Goal: Find specific fact: Find contact information

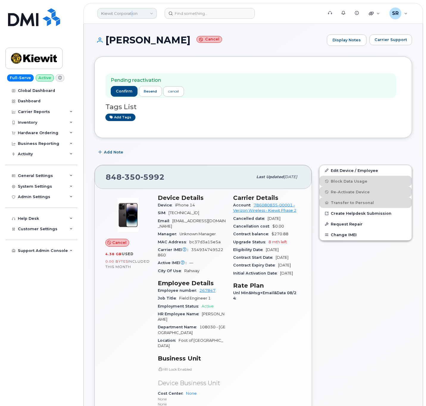
drag, startPoint x: 0, startPoint y: 0, endPoint x: 131, endPoint y: 8, distance: 131.7
click at [131, 8] on link "Kiewit Corporation" at bounding box center [126, 13] width 59 height 11
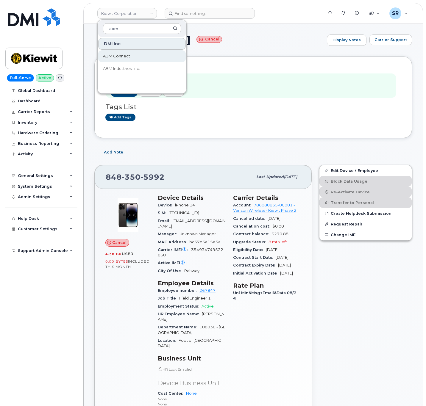
type input "abm"
click at [141, 52] on link "ABM Connect" at bounding box center [141, 56] width 87 height 12
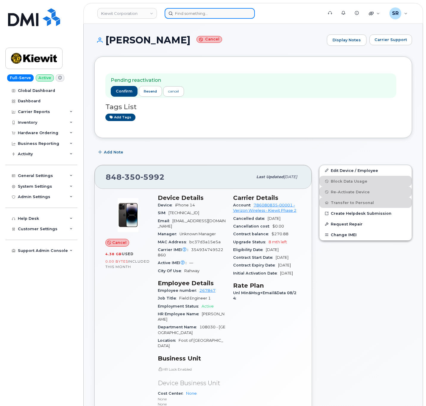
click at [193, 12] on input at bounding box center [209, 13] width 90 height 11
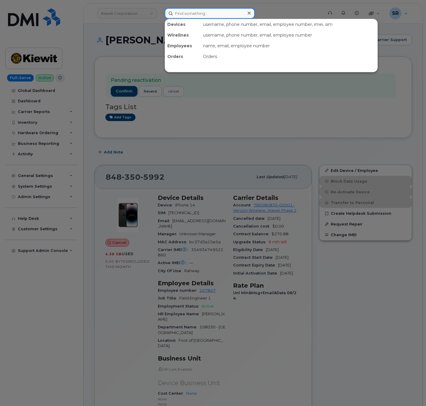
paste input "3122961542"
type input "3122961542"
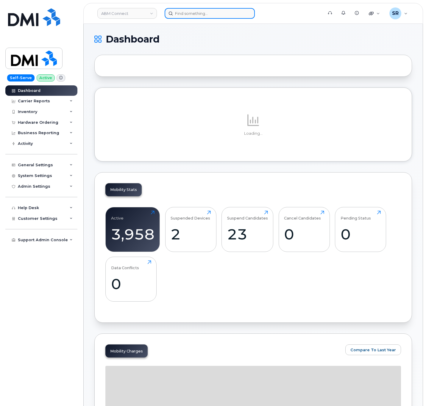
click at [198, 12] on input at bounding box center [209, 13] width 90 height 11
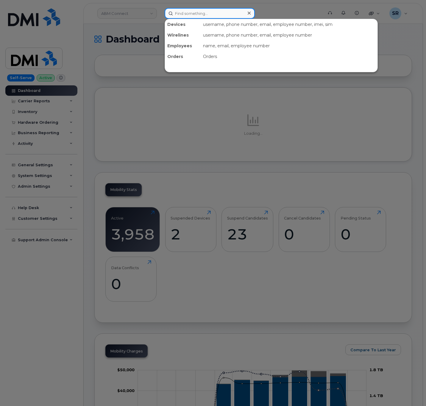
paste input "3122961542"
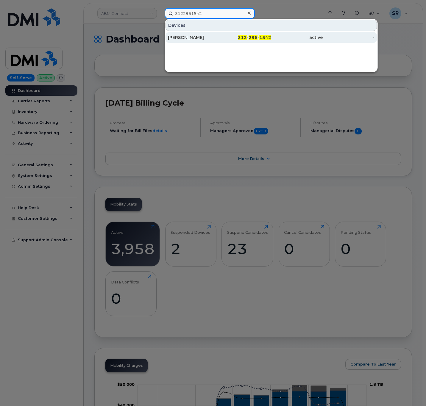
type input "3122961542"
click at [211, 34] on div "[PERSON_NAME]" at bounding box center [193, 37] width 51 height 11
click at [214, 35] on div "[PERSON_NAME]" at bounding box center [193, 37] width 51 height 11
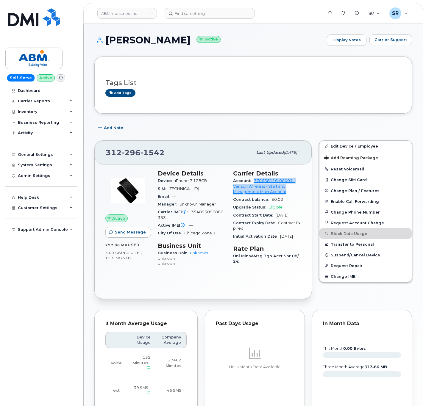
drag, startPoint x: 253, startPoint y: 180, endPoint x: 289, endPoint y: 193, distance: 38.2
click at [289, 193] on div "Account 770658116-00001 - Verizon Wireless - Staff and Management Main Account" at bounding box center [267, 186] width 68 height 19
copy link "770658116-00001 - Verizon Wireless - Staff and Management Main Account"
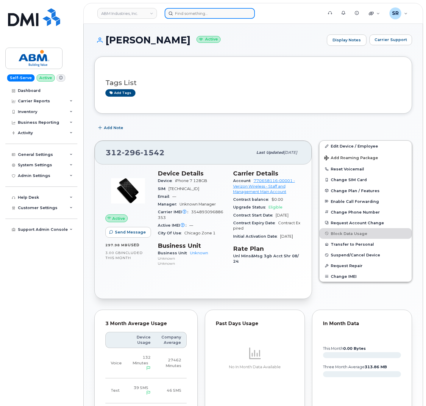
click at [207, 10] on input at bounding box center [209, 13] width 90 height 11
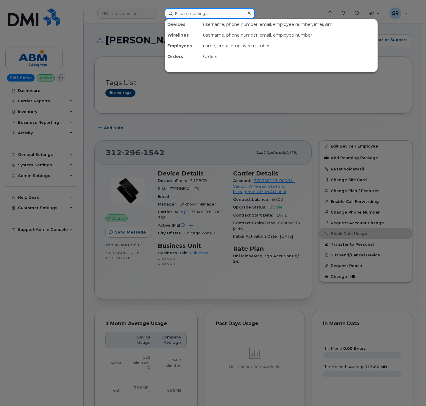
paste input "Donald Benesch"
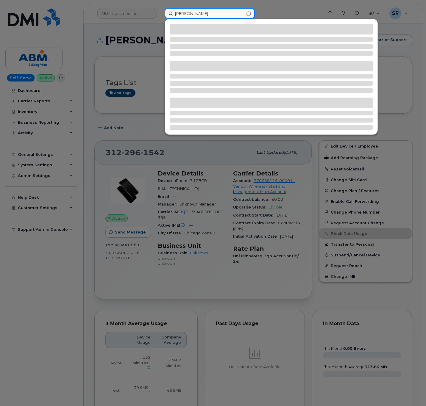
type input "Donald Benesch"
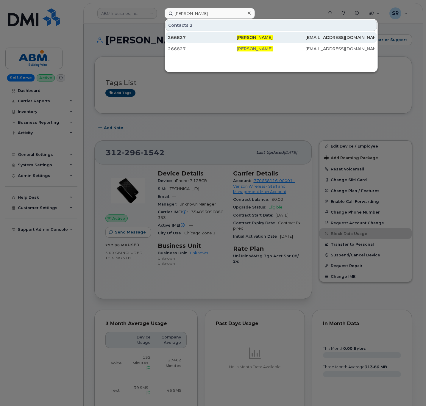
click at [296, 34] on div "Donald Benesch" at bounding box center [270, 37] width 69 height 11
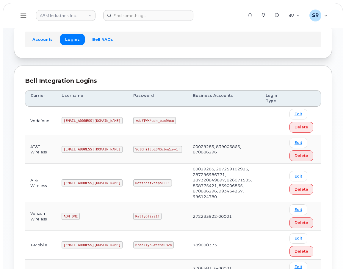
scroll to position [95, 0]
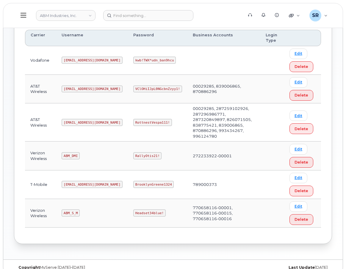
click at [71, 209] on code "ABM_S_M" at bounding box center [71, 212] width 18 height 7
copy code "ABM_S_M"
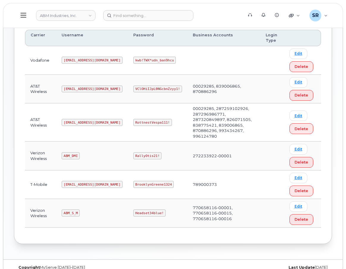
click at [133, 209] on code "Headset34blue!" at bounding box center [149, 212] width 32 height 7
copy code "Headset34blue!"
click at [74, 209] on code "ABM_S_M" at bounding box center [71, 212] width 18 height 7
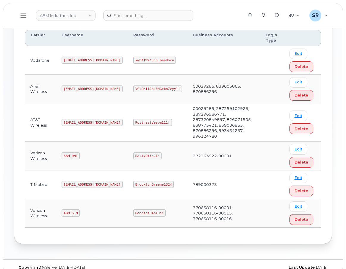
click at [73, 209] on code "ABM_S_M" at bounding box center [71, 212] width 18 height 7
copy code "ABM_S_M"
click at [134, 209] on code "Headset34blue!" at bounding box center [149, 212] width 32 height 7
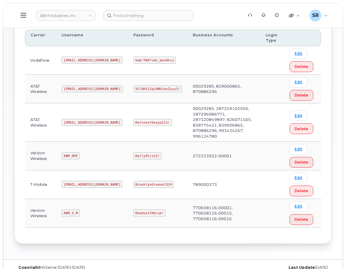
click at [133, 209] on code "Headset34blue!" at bounding box center [149, 212] width 32 height 7
copy code "Headset34blue!"
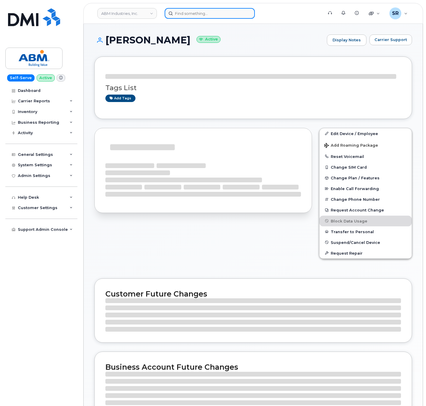
click at [243, 13] on input at bounding box center [209, 13] width 90 height 11
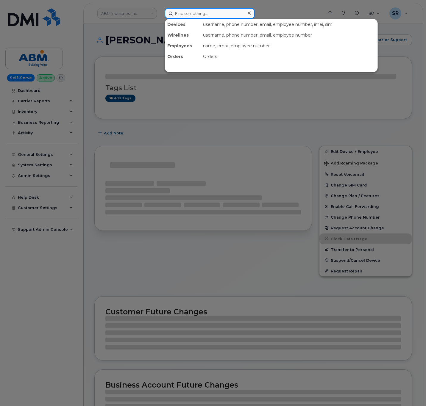
paste input "3124464323"
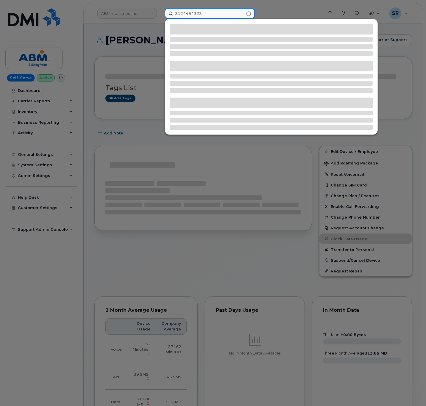
type input "3124464323"
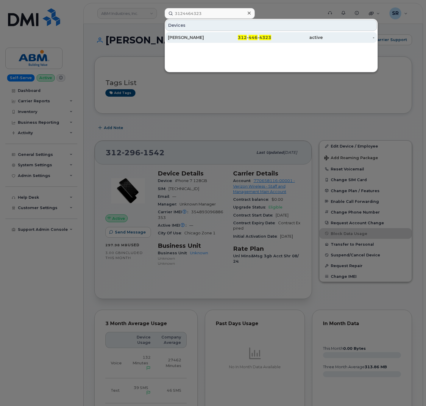
click at [216, 36] on div "LIZ ULBERT" at bounding box center [193, 38] width 51 height 6
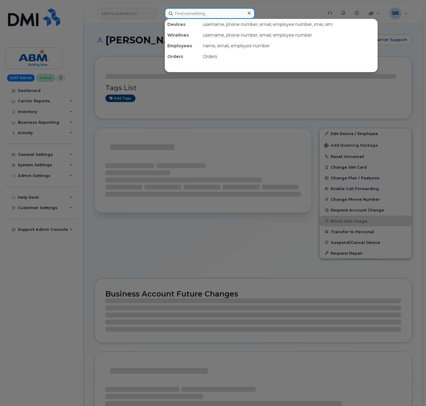
click at [183, 15] on input at bounding box center [209, 13] width 90 height 11
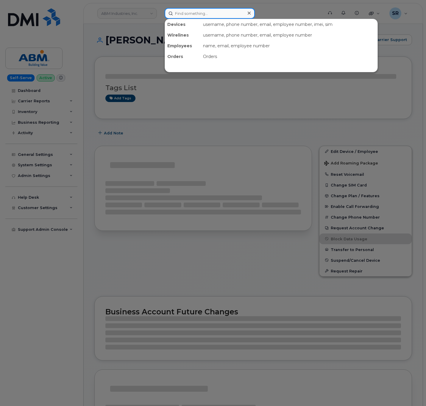
paste input "3126562211"
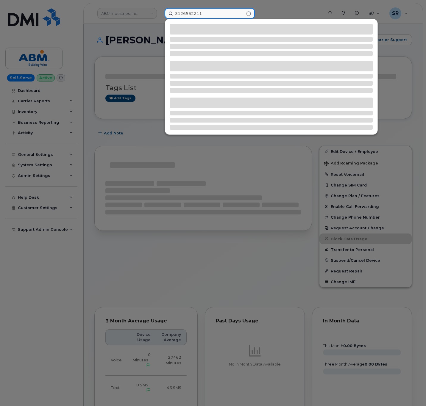
type input "3126562211"
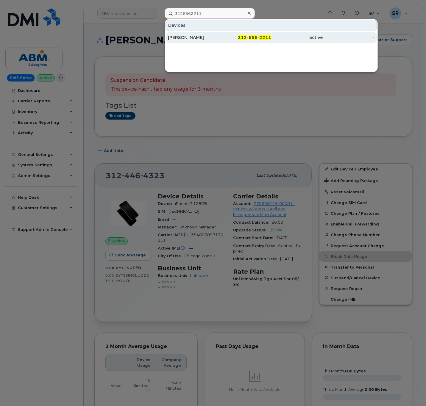
click at [219, 33] on div "[PERSON_NAME]" at bounding box center [193, 37] width 51 height 11
click at [223, 42] on div "312 - 656 - 2211" at bounding box center [244, 37] width 51 height 11
